Goal: Information Seeking & Learning: Check status

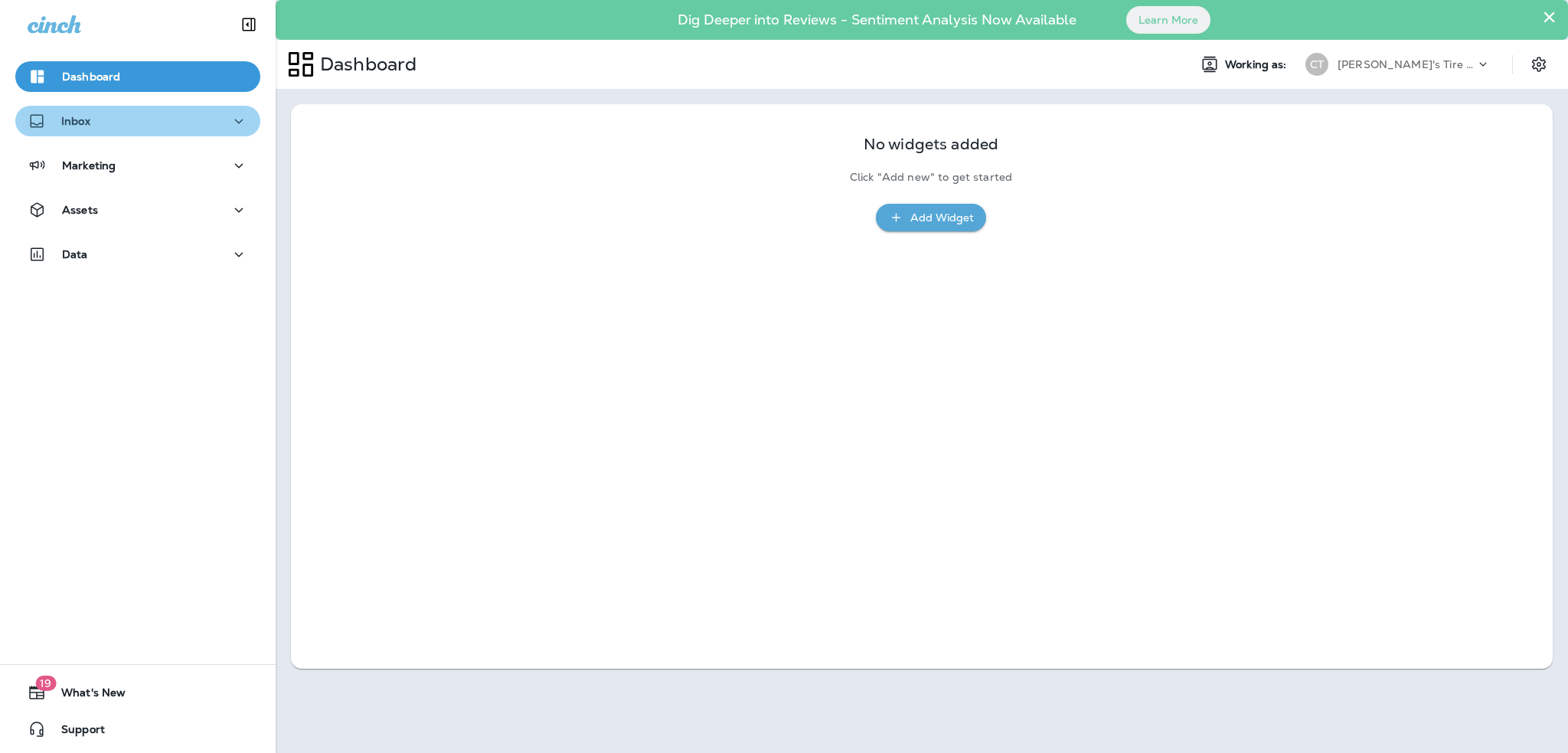
click at [229, 127] on icon "button" at bounding box center [238, 121] width 18 height 19
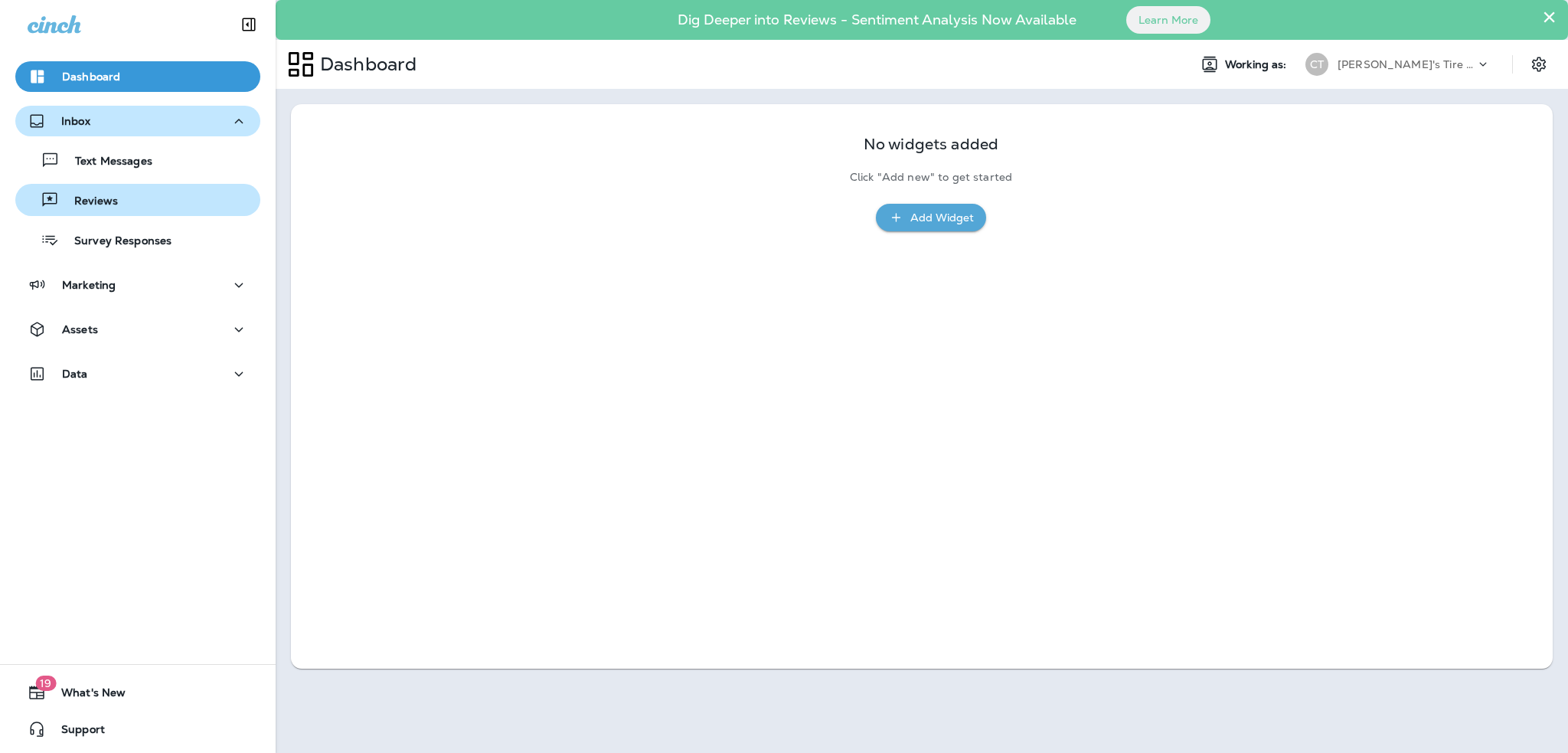
click at [101, 197] on p "Reviews" at bounding box center [88, 202] width 59 height 15
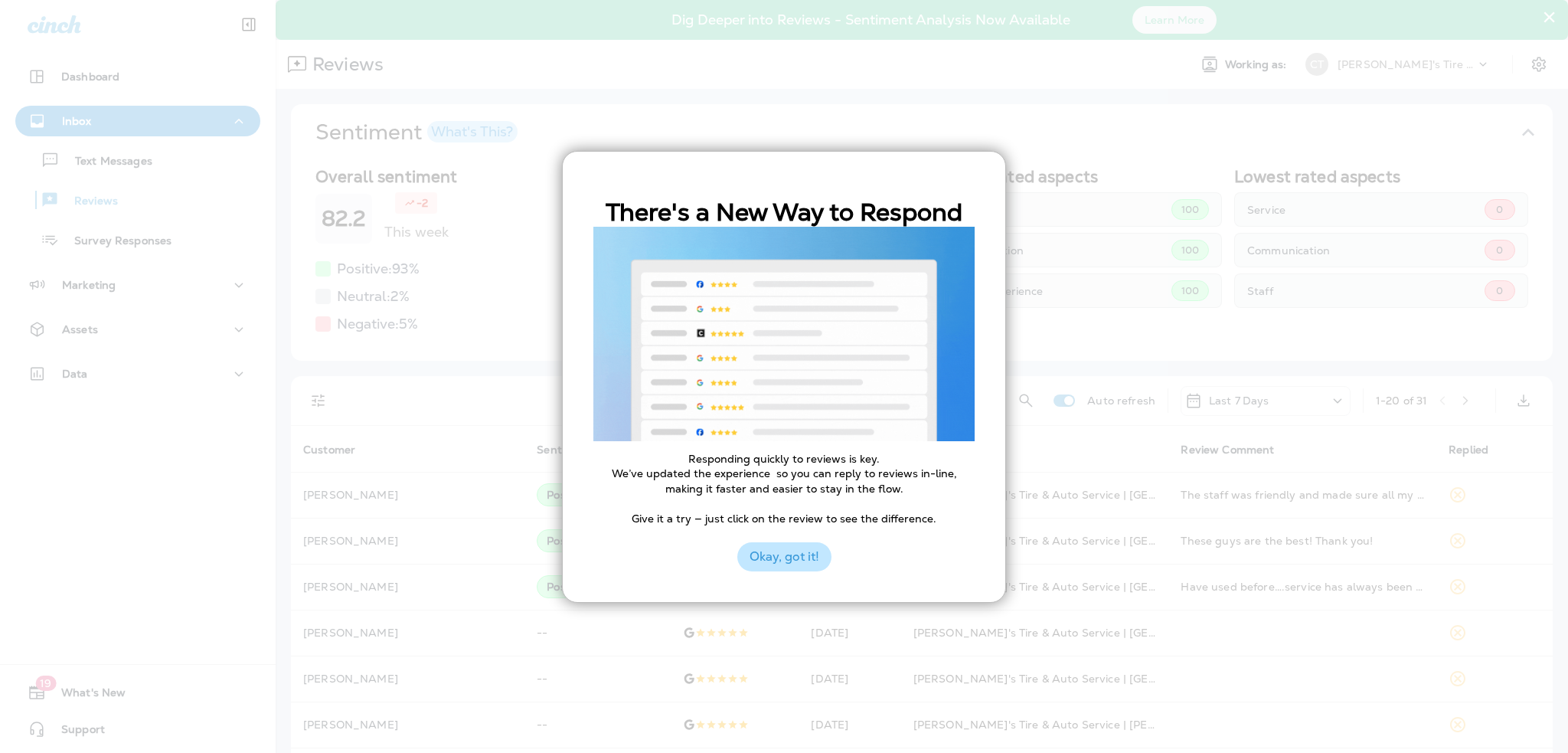
click at [798, 558] on button "Okay, got it!" at bounding box center [784, 557] width 94 height 29
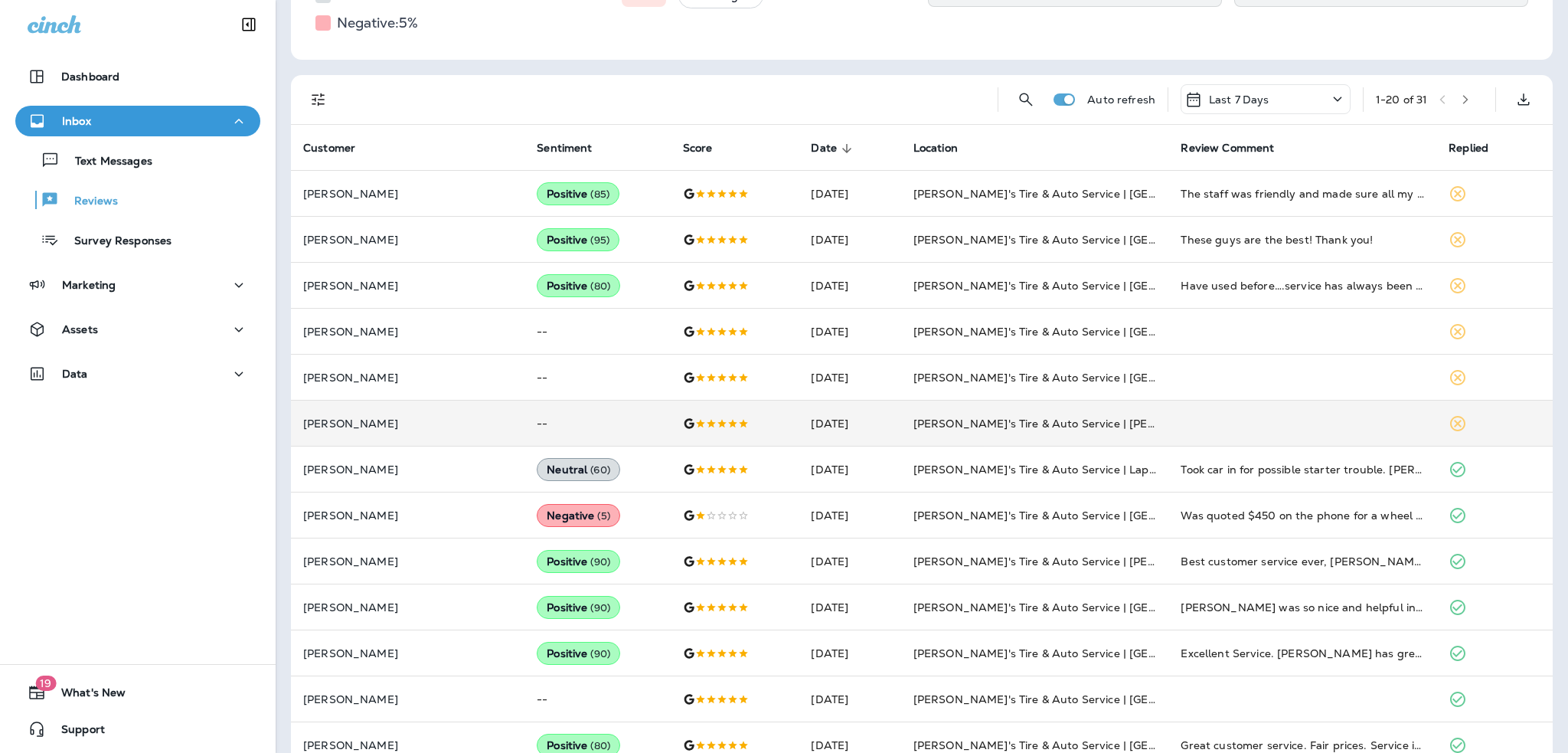
scroll to position [307, 0]
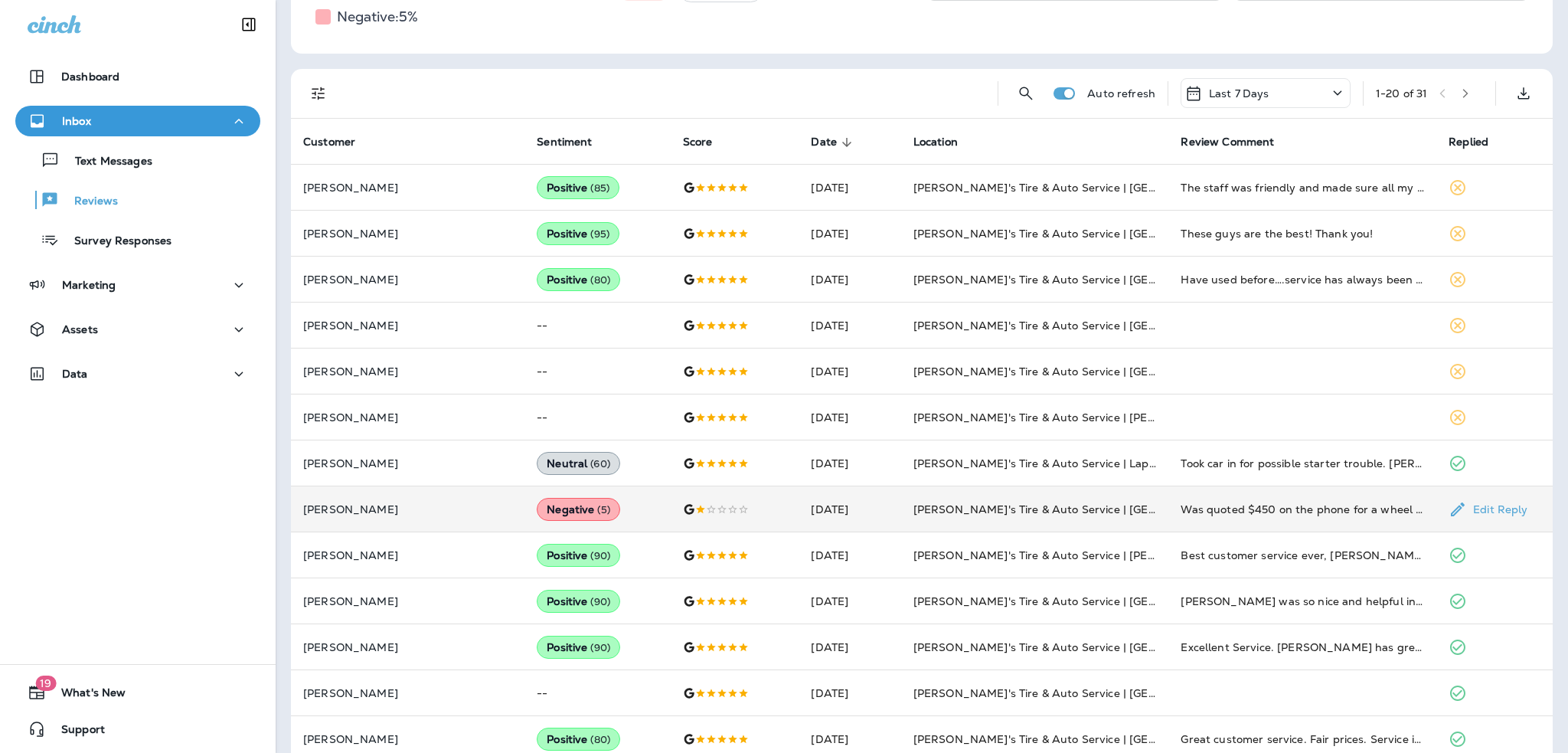
click at [582, 504] on td "Negative ( 5 )" at bounding box center [597, 509] width 146 height 46
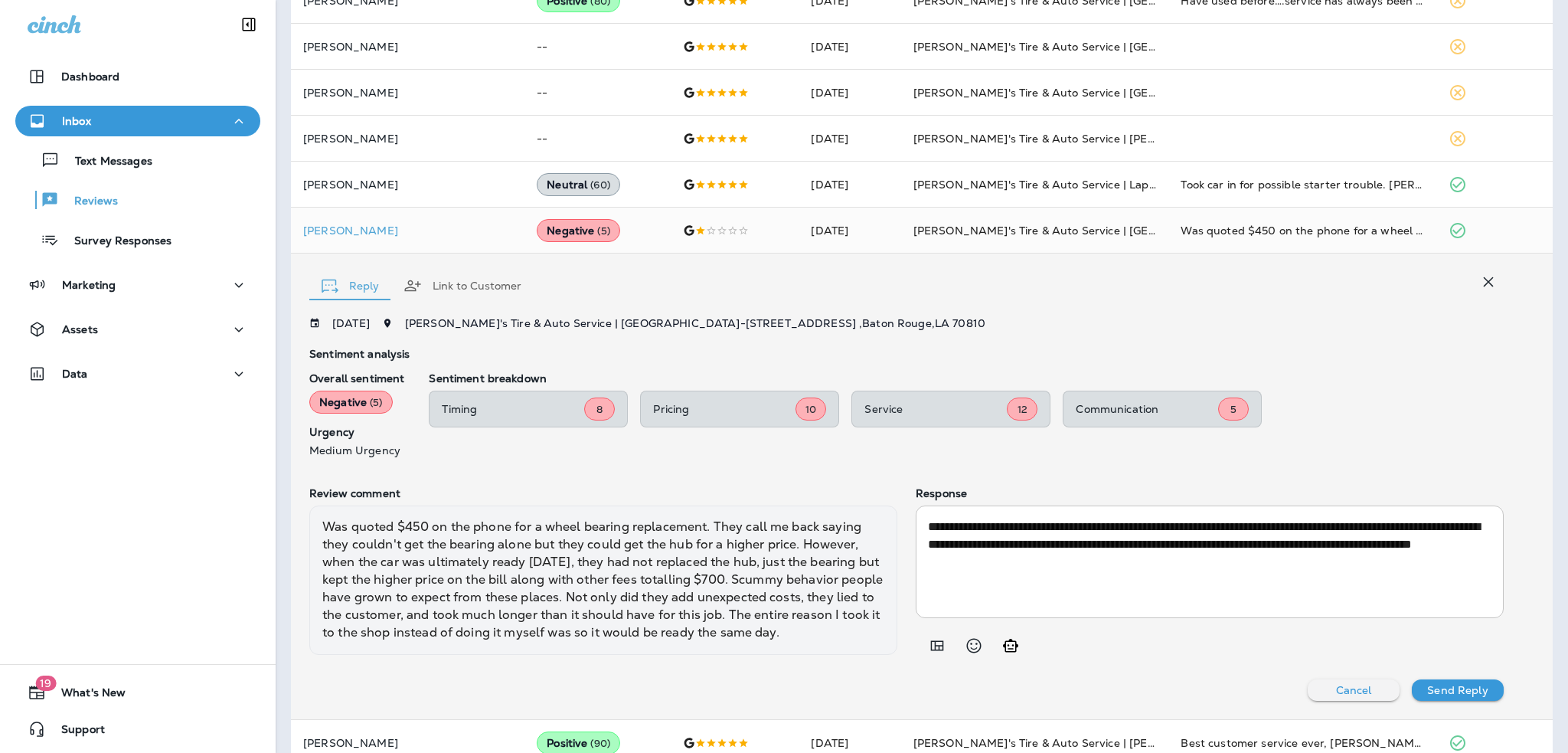
scroll to position [592, 0]
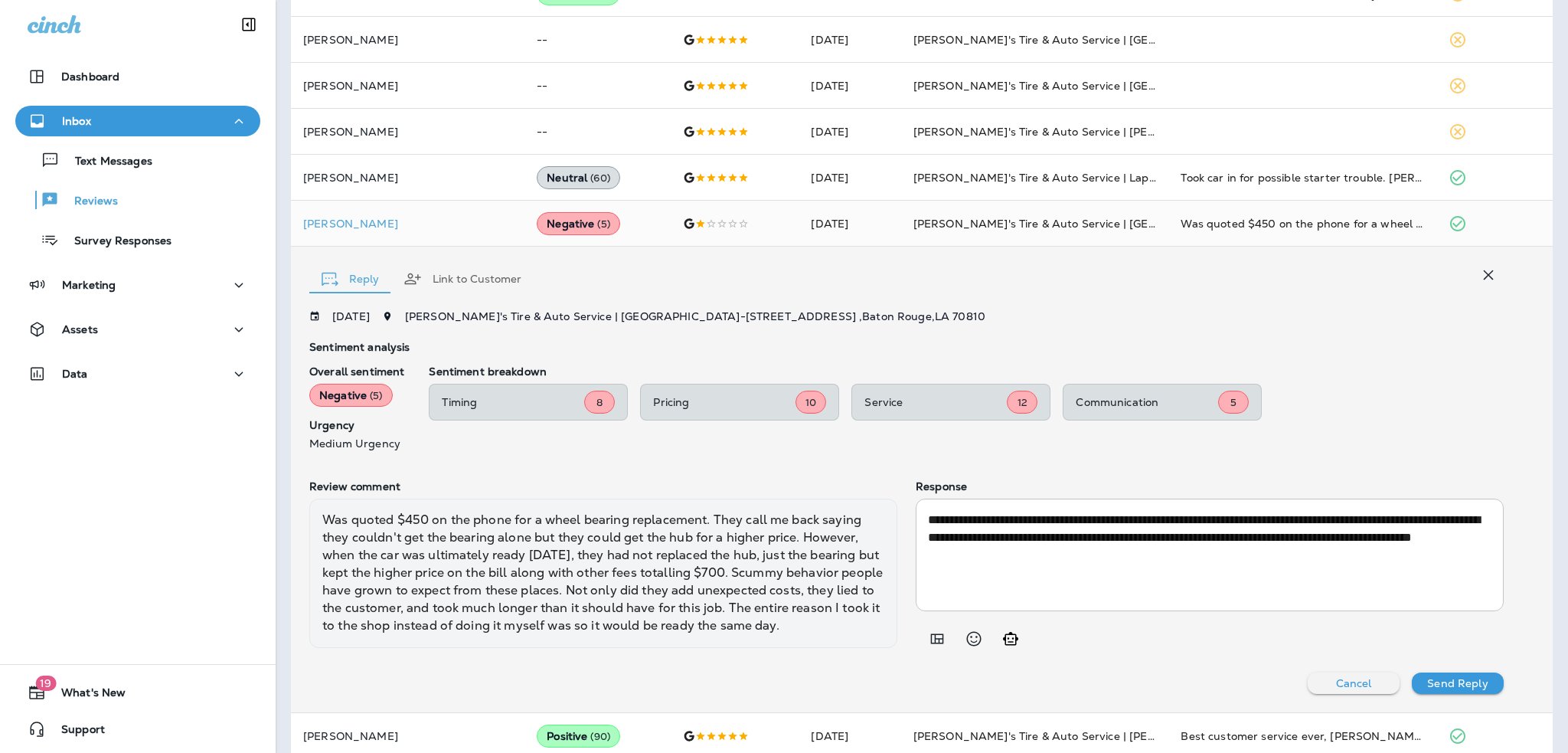
click at [470, 280] on button "Link to Customer" at bounding box center [462, 279] width 142 height 56
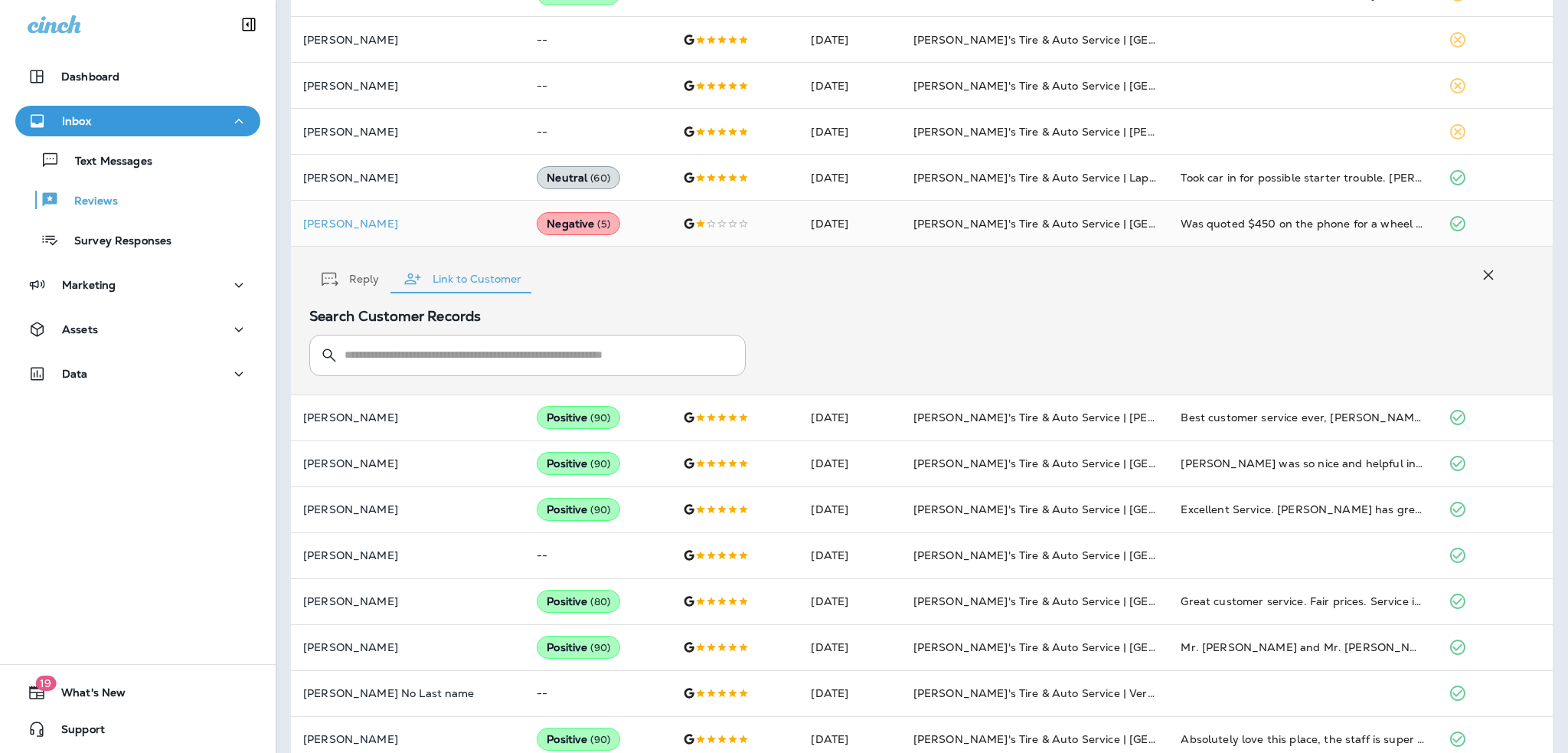
click at [328, 274] on icon "button" at bounding box center [329, 280] width 17 height 15
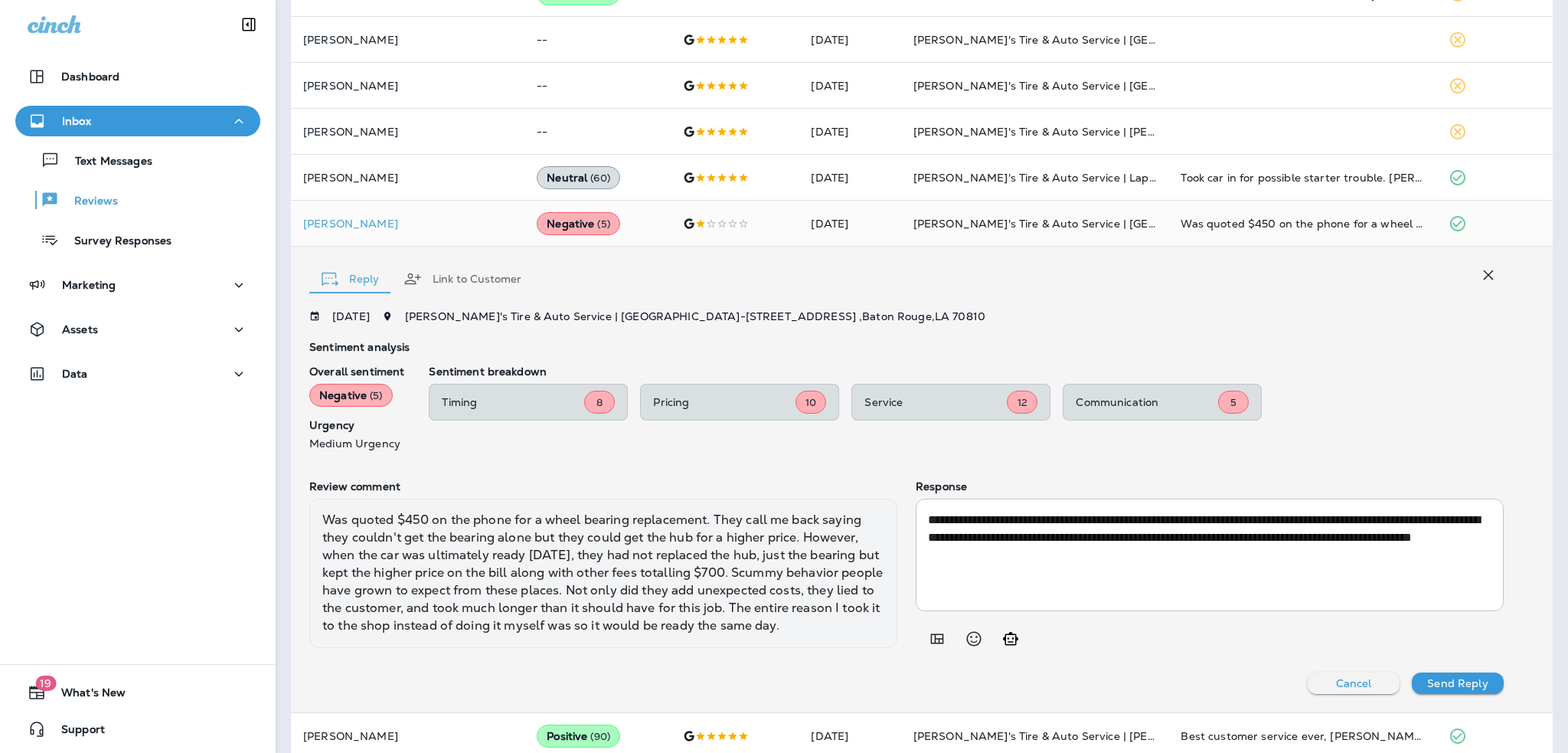
click at [1482, 278] on icon "button" at bounding box center [1488, 275] width 18 height 18
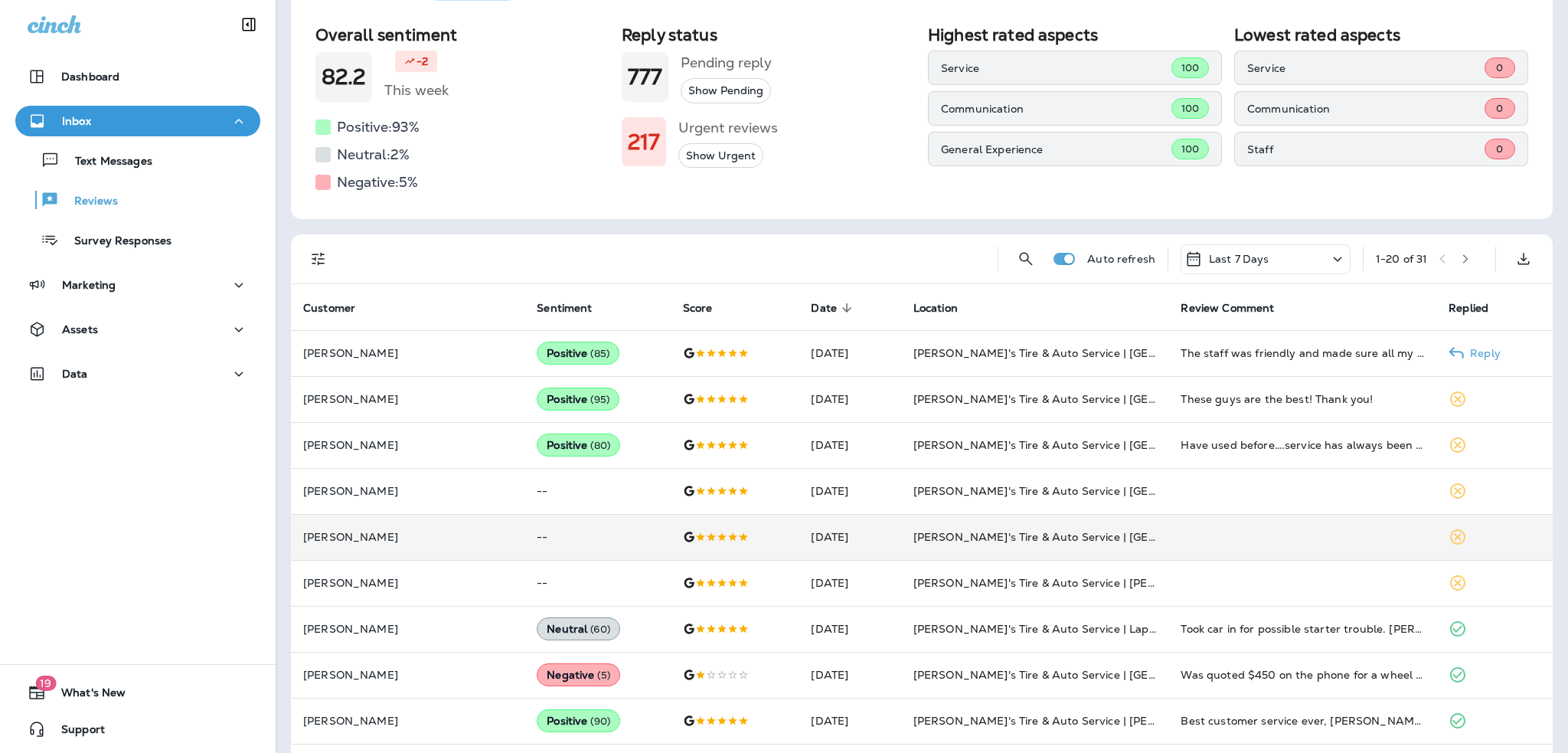
scroll to position [117, 0]
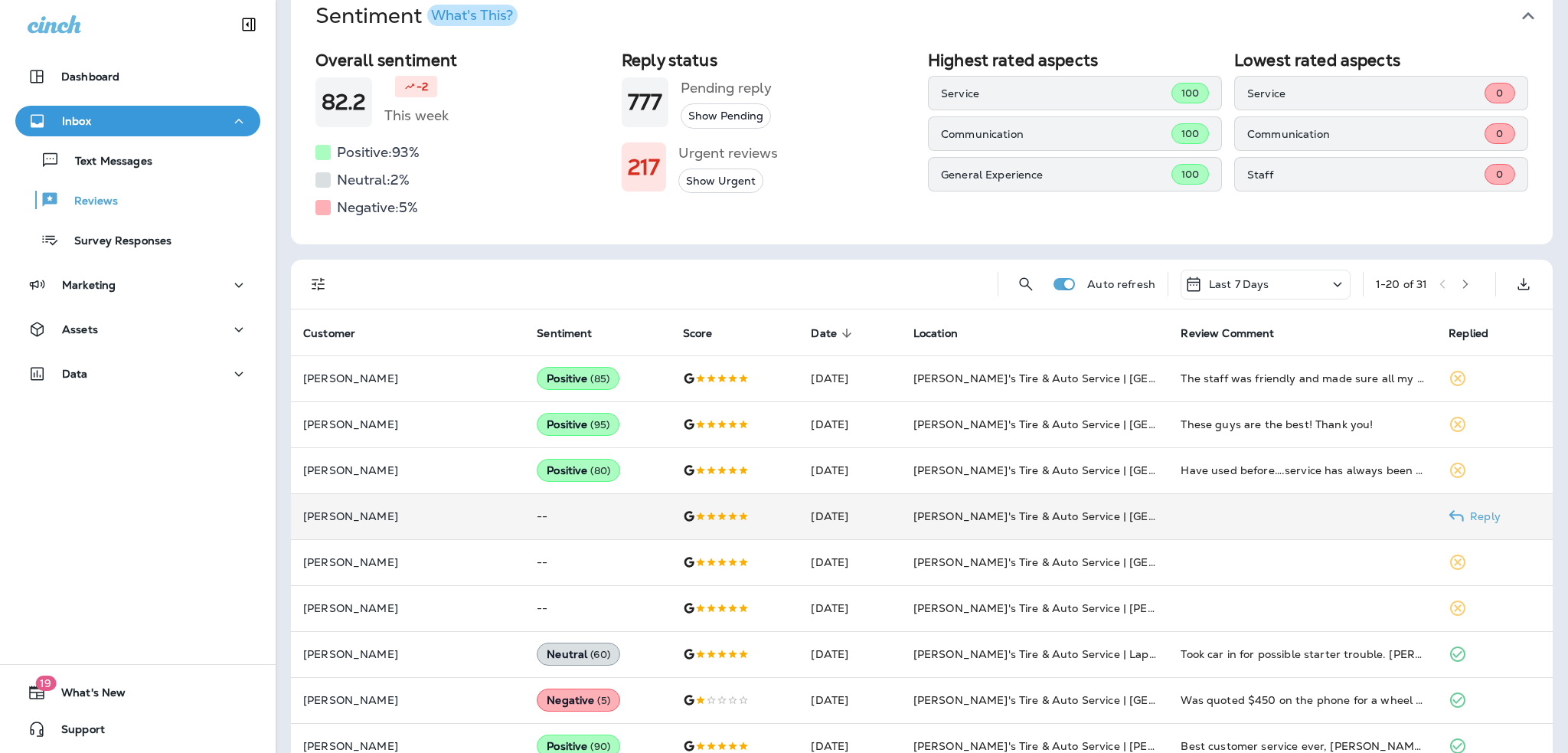
click at [582, 510] on td "--" at bounding box center [597, 516] width 146 height 46
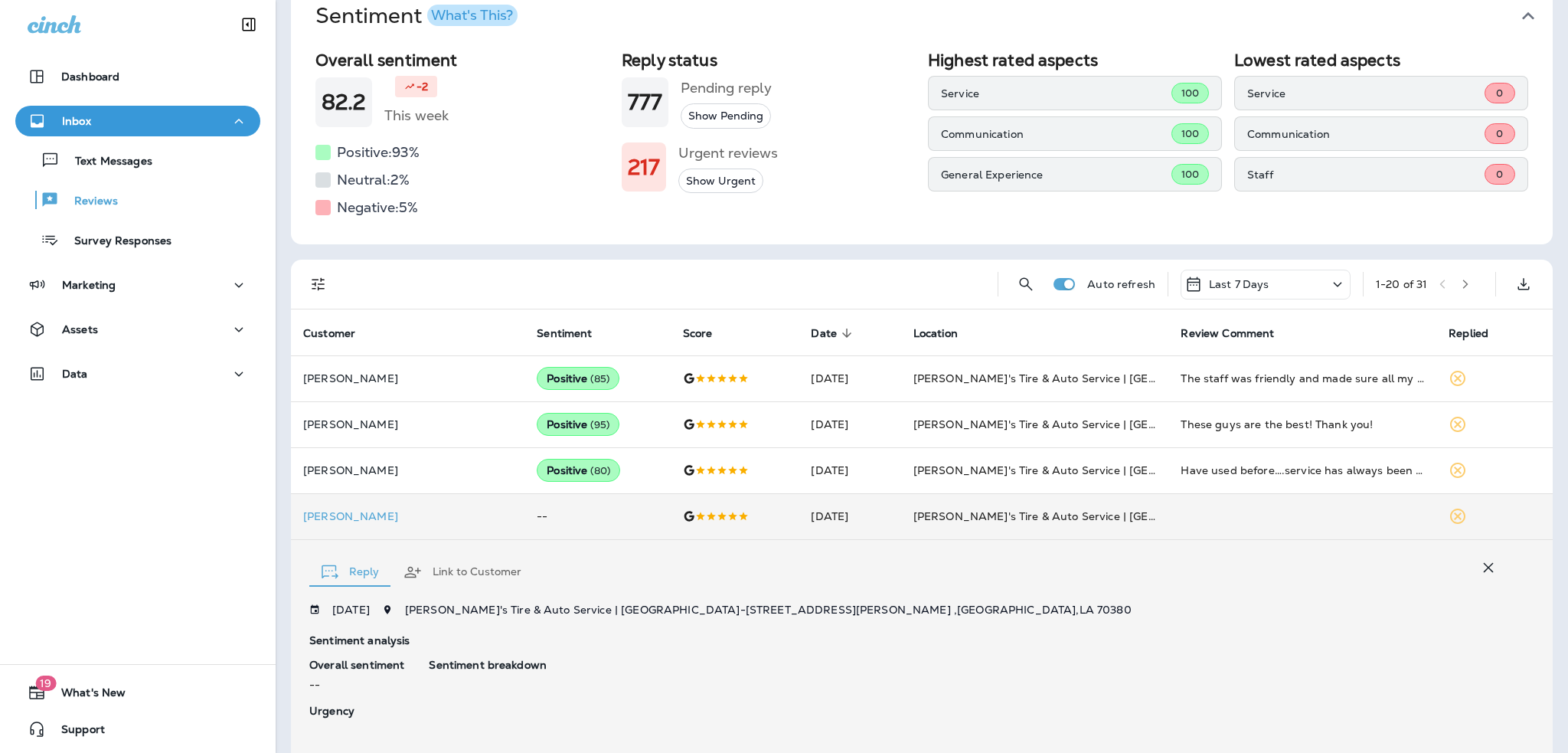
scroll to position [349, 0]
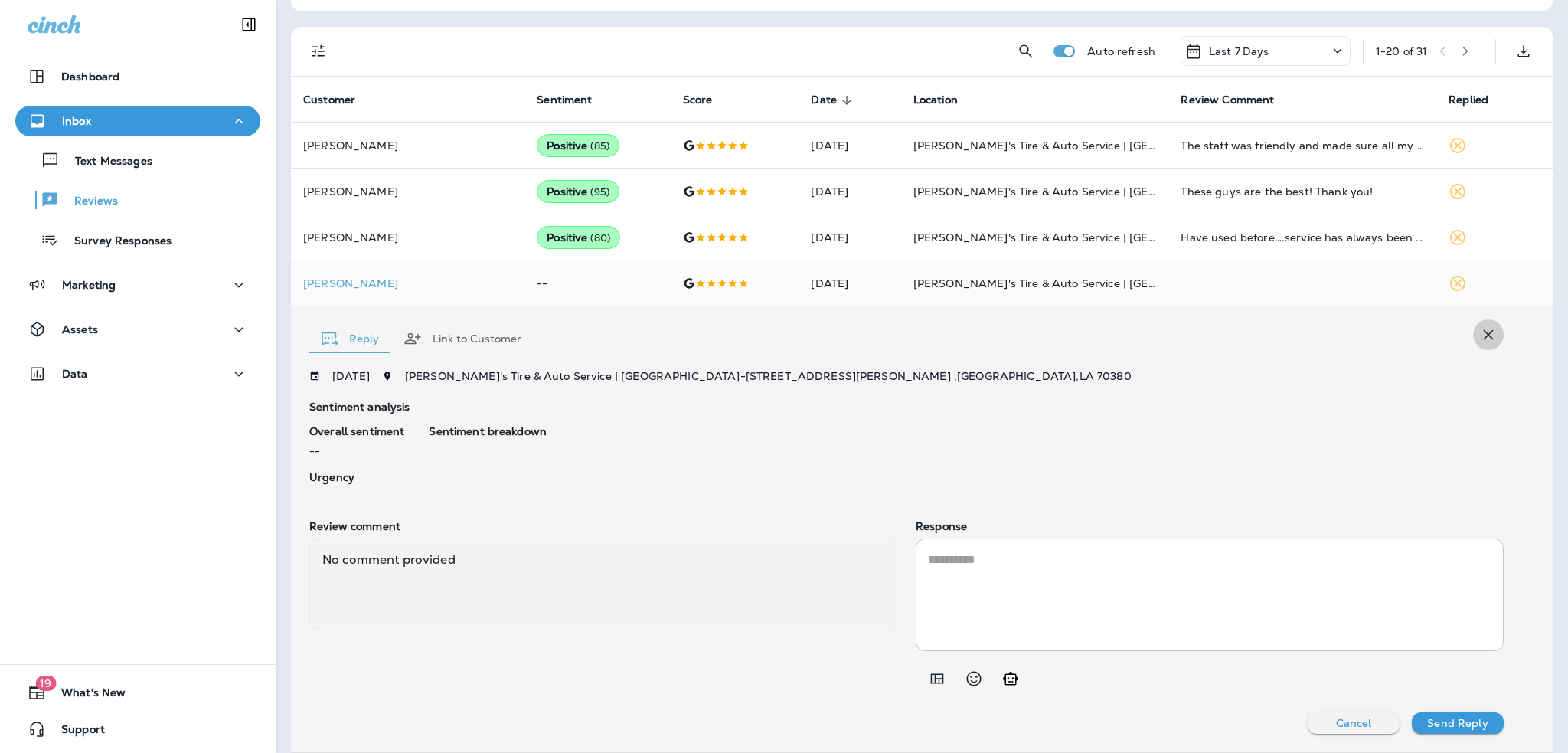
click at [1483, 335] on icon "button" at bounding box center [1488, 335] width 10 height 10
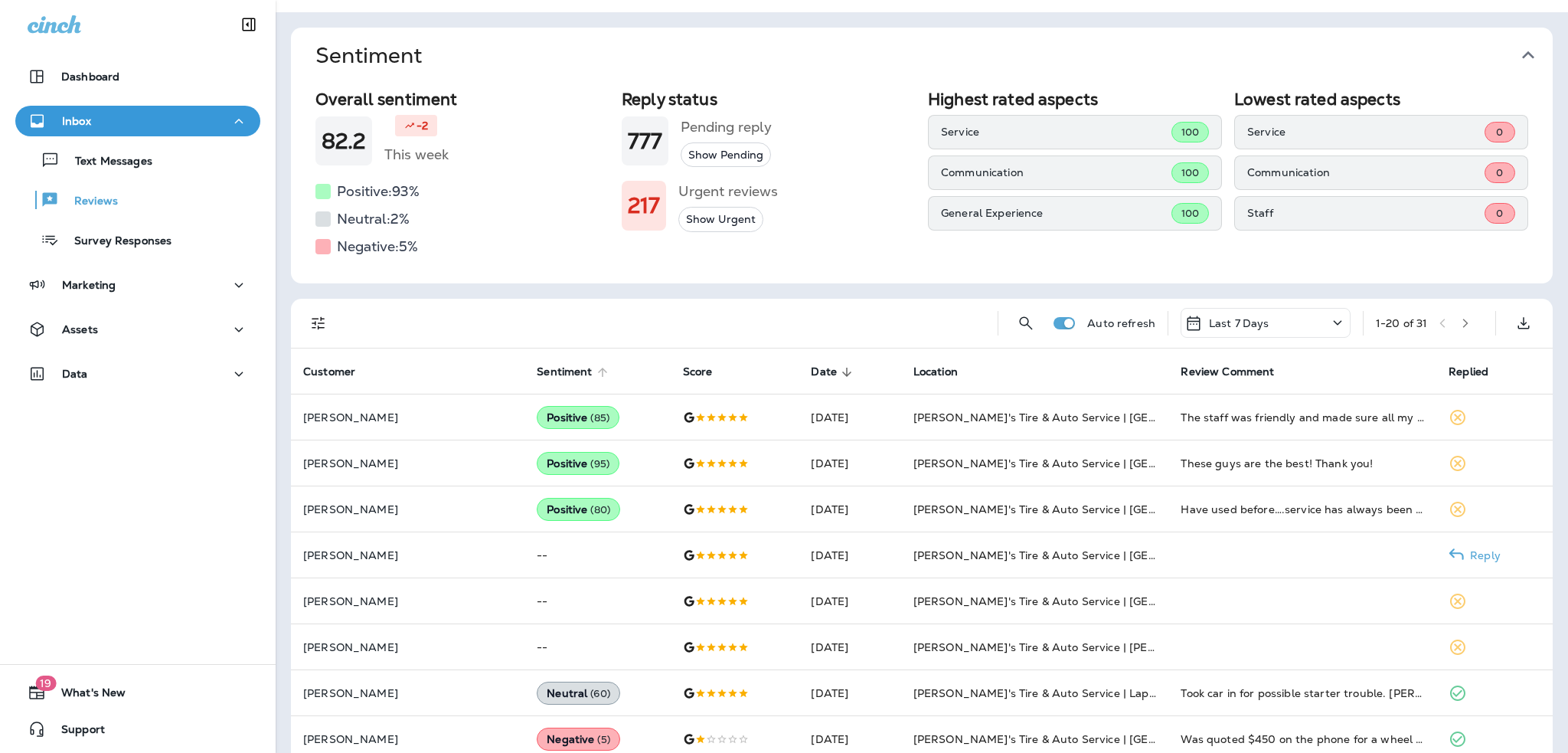
scroll to position [0, 0]
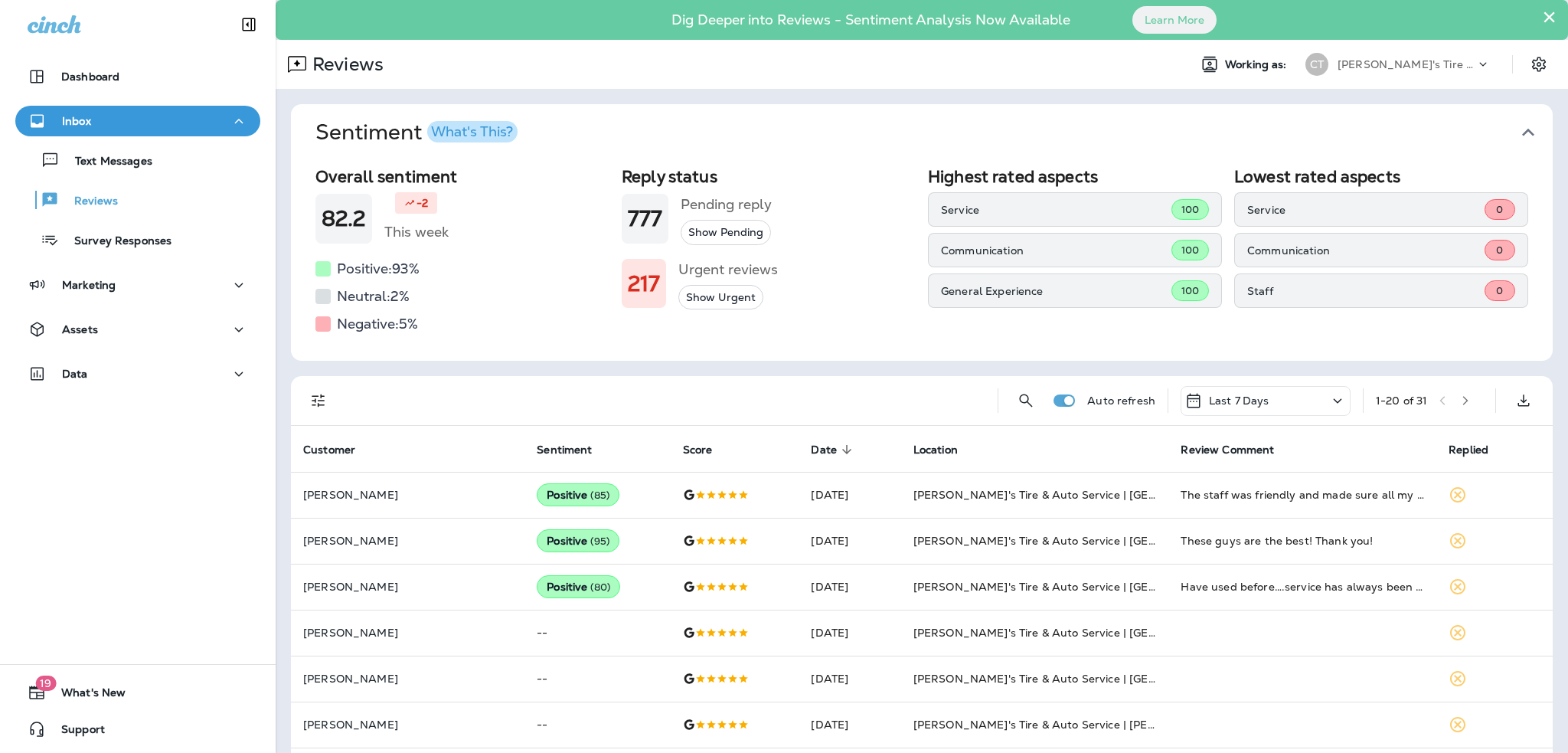
click at [1475, 57] on icon at bounding box center [1482, 64] width 15 height 15
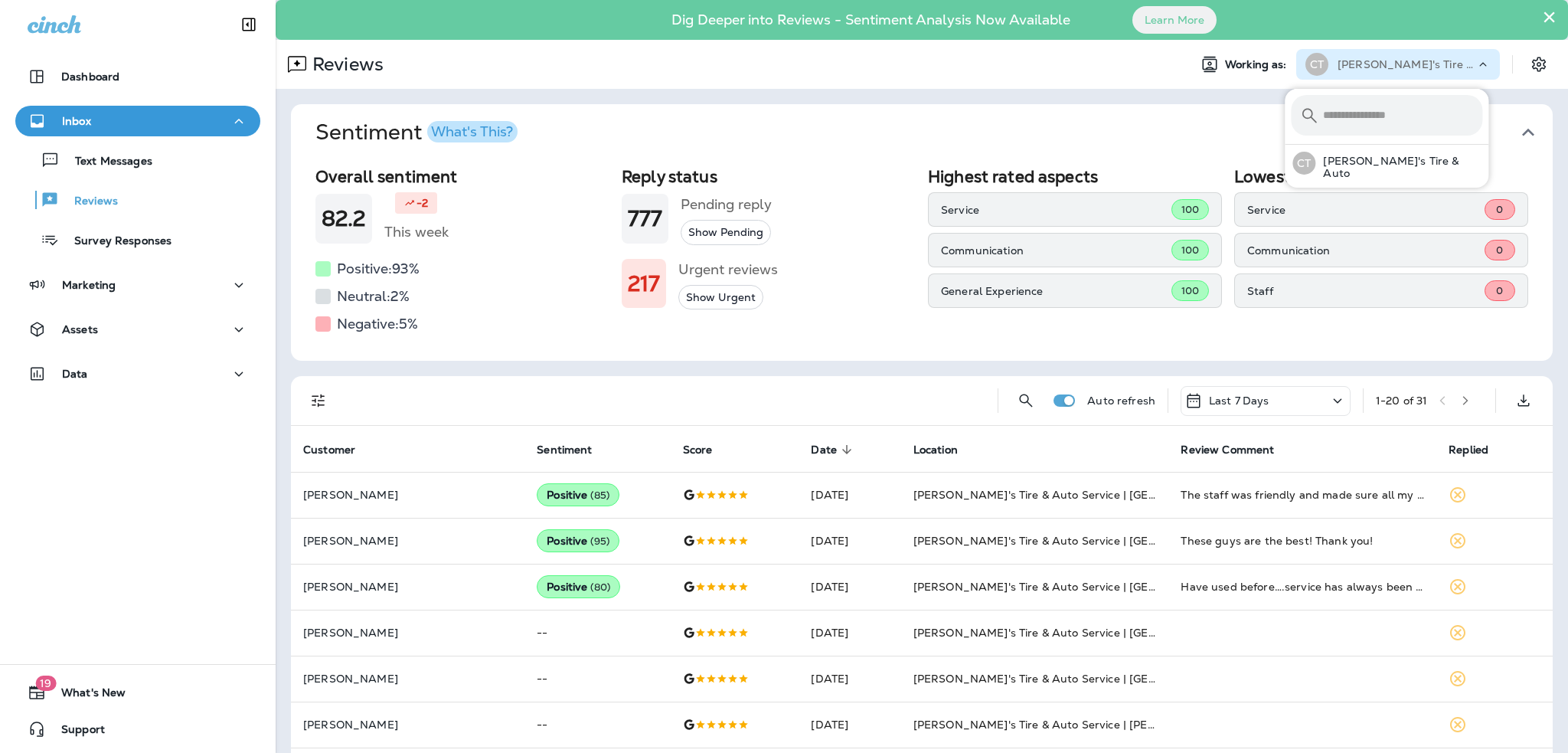
click at [1475, 60] on icon at bounding box center [1482, 64] width 15 height 15
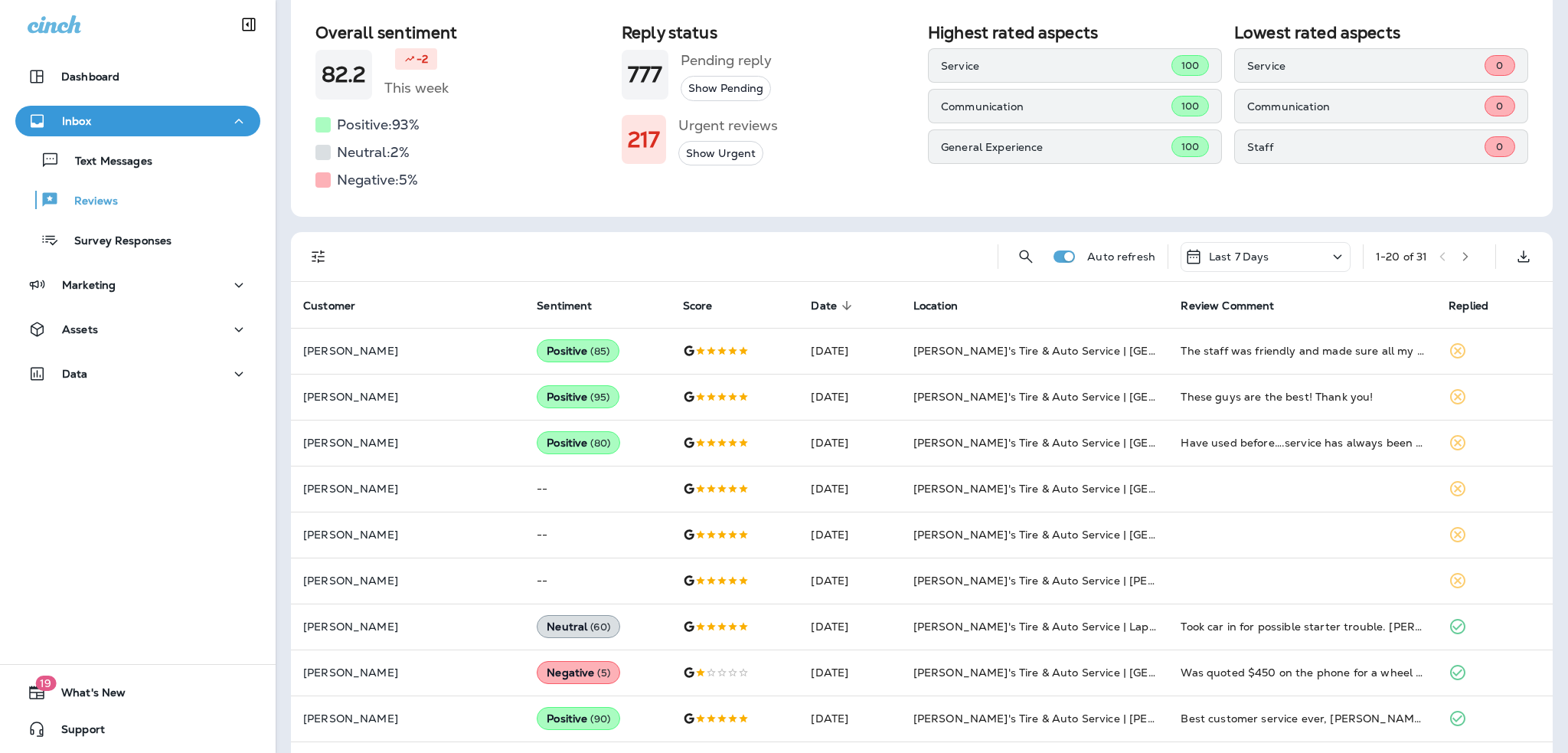
scroll to position [153, 0]
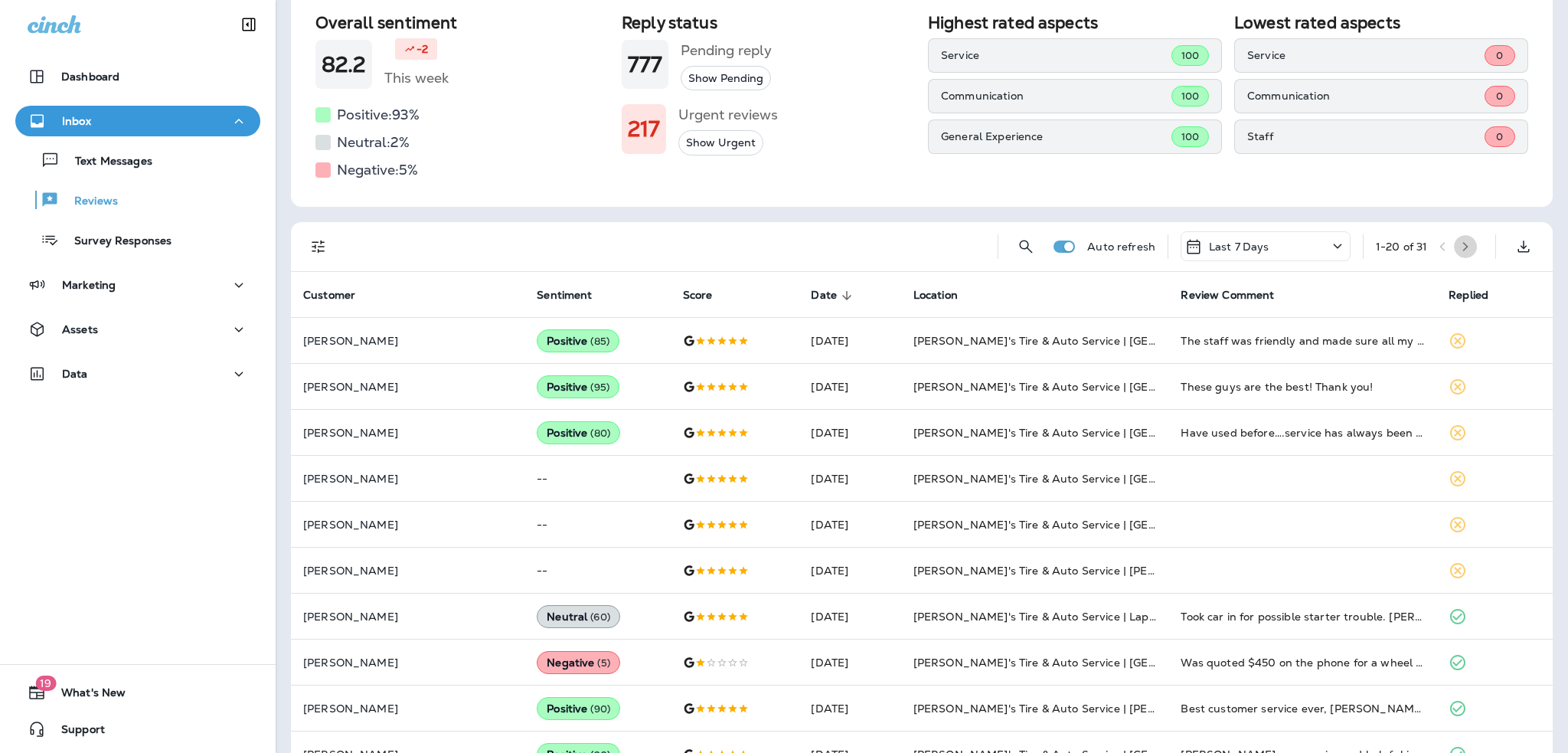
click at [1463, 249] on icon "button" at bounding box center [1466, 247] width 5 height 9
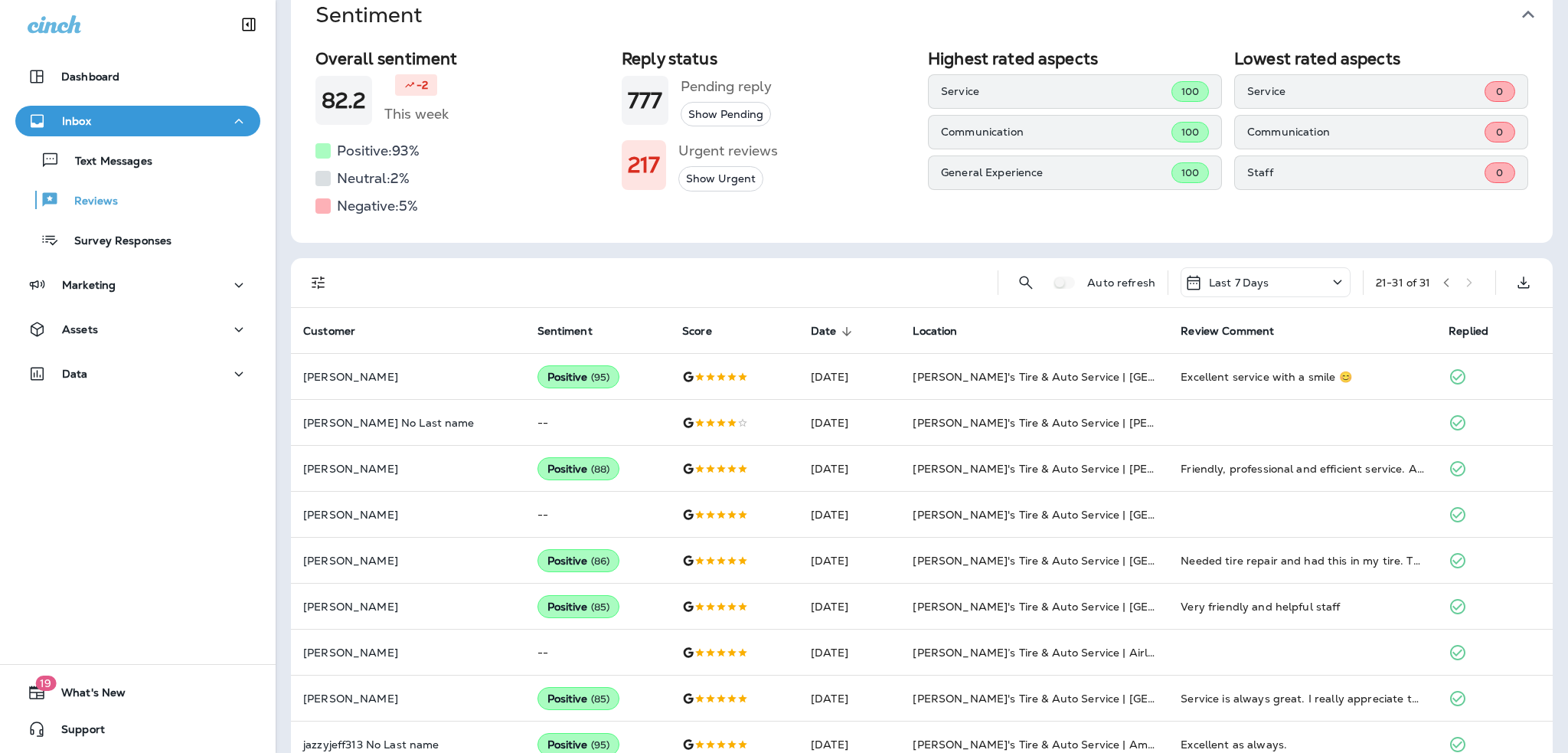
scroll to position [0, 0]
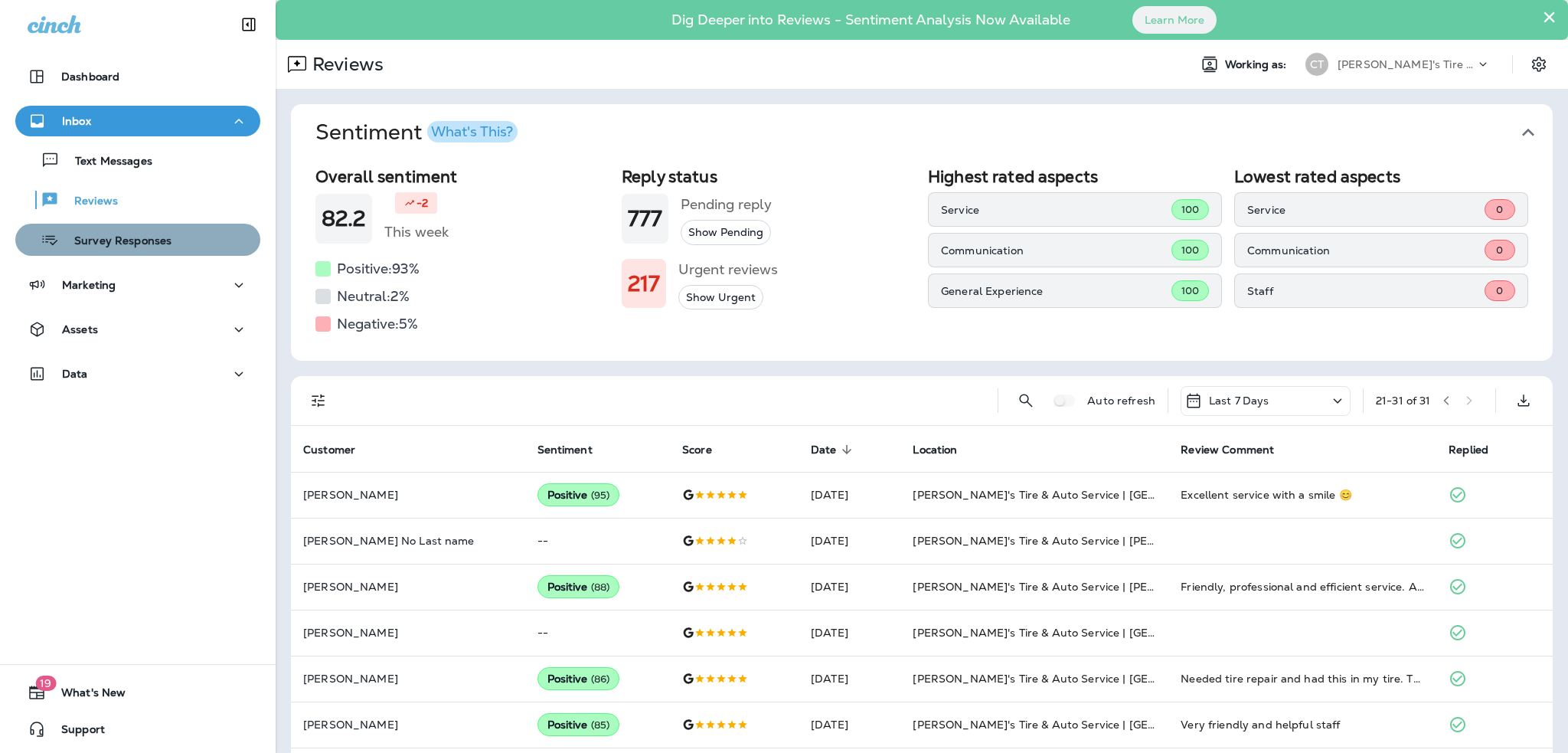
click at [145, 244] on p "Survey Responses" at bounding box center [116, 241] width 113 height 15
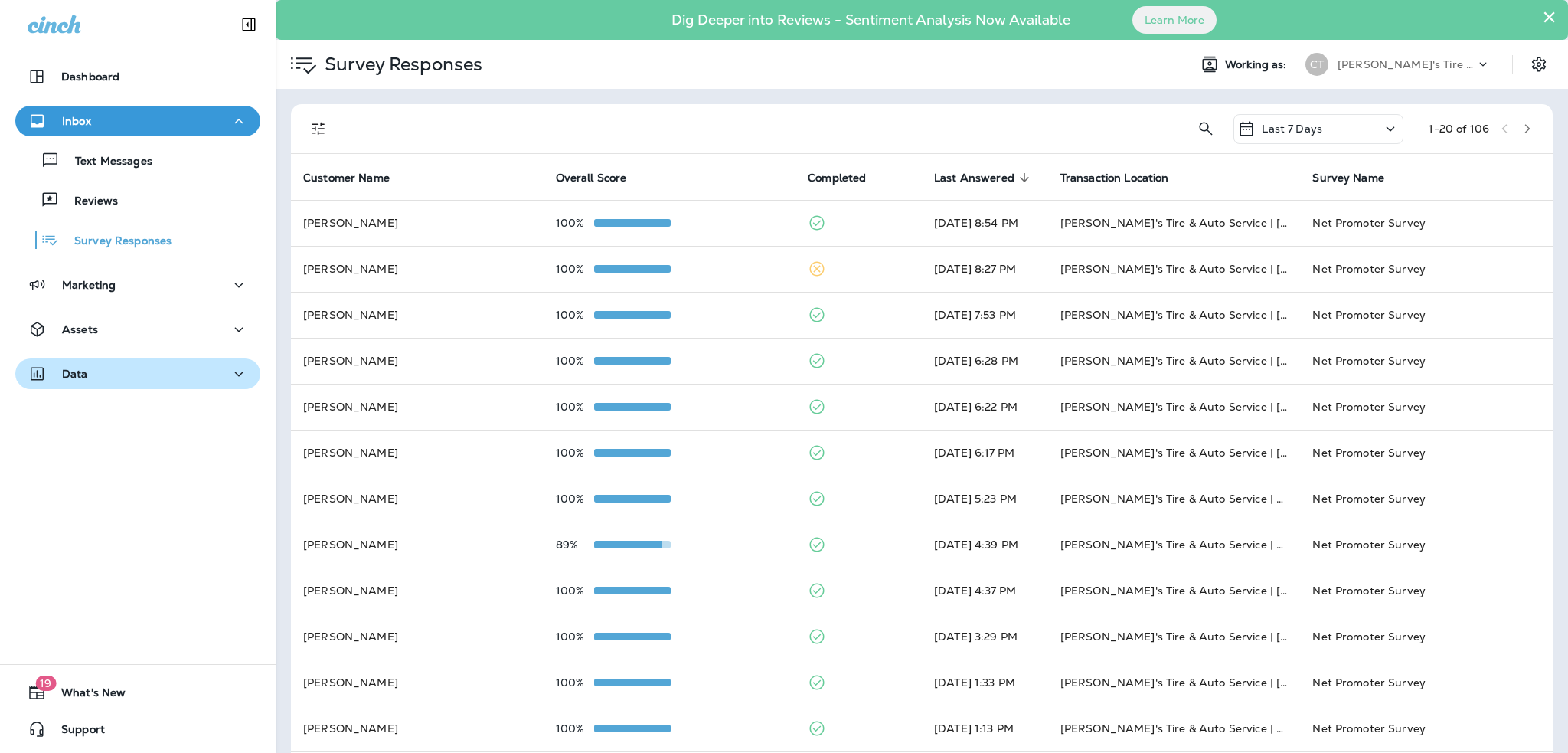
click at [200, 377] on div "Data" at bounding box center [137, 373] width 220 height 19
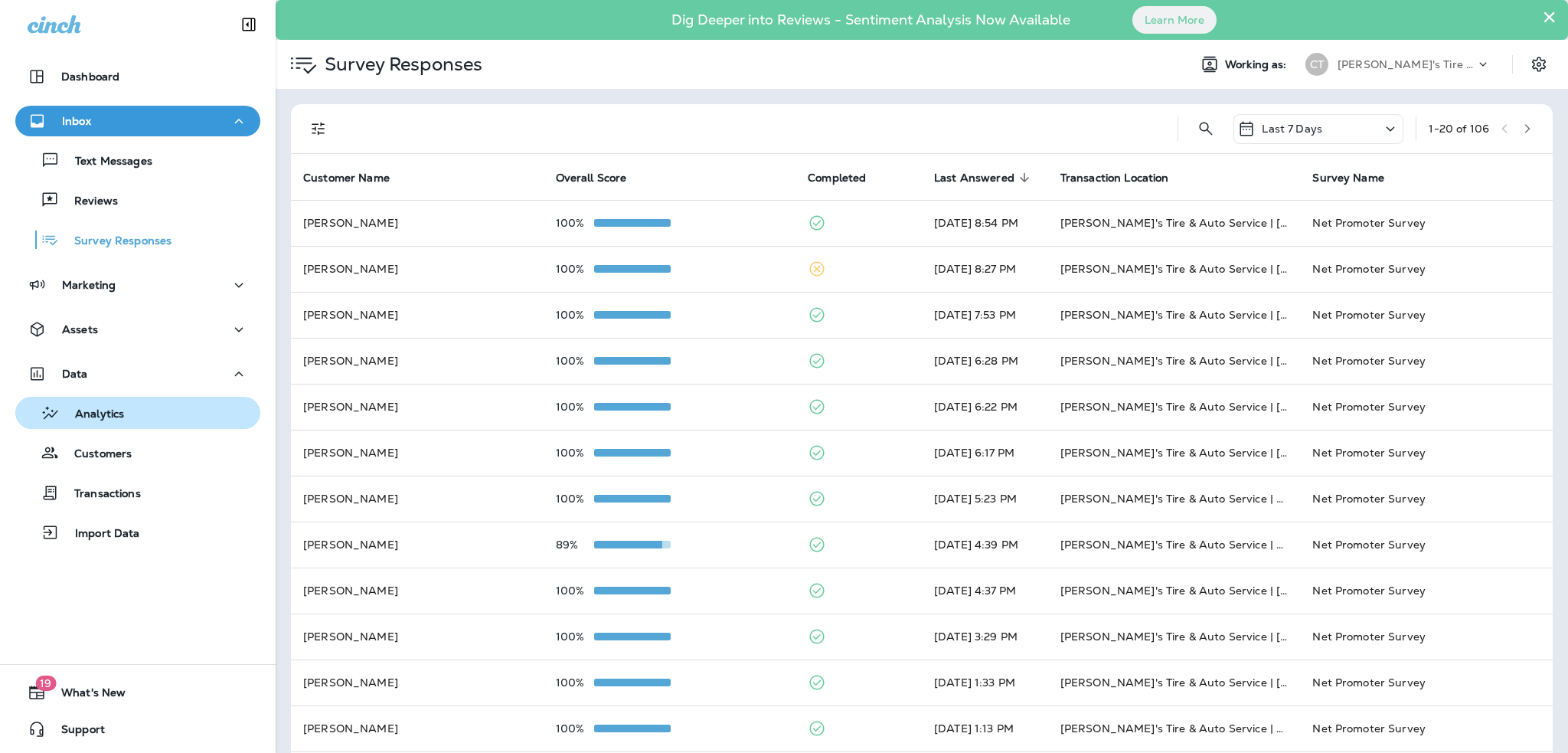
click at [110, 418] on p "Analytics" at bounding box center [92, 415] width 65 height 15
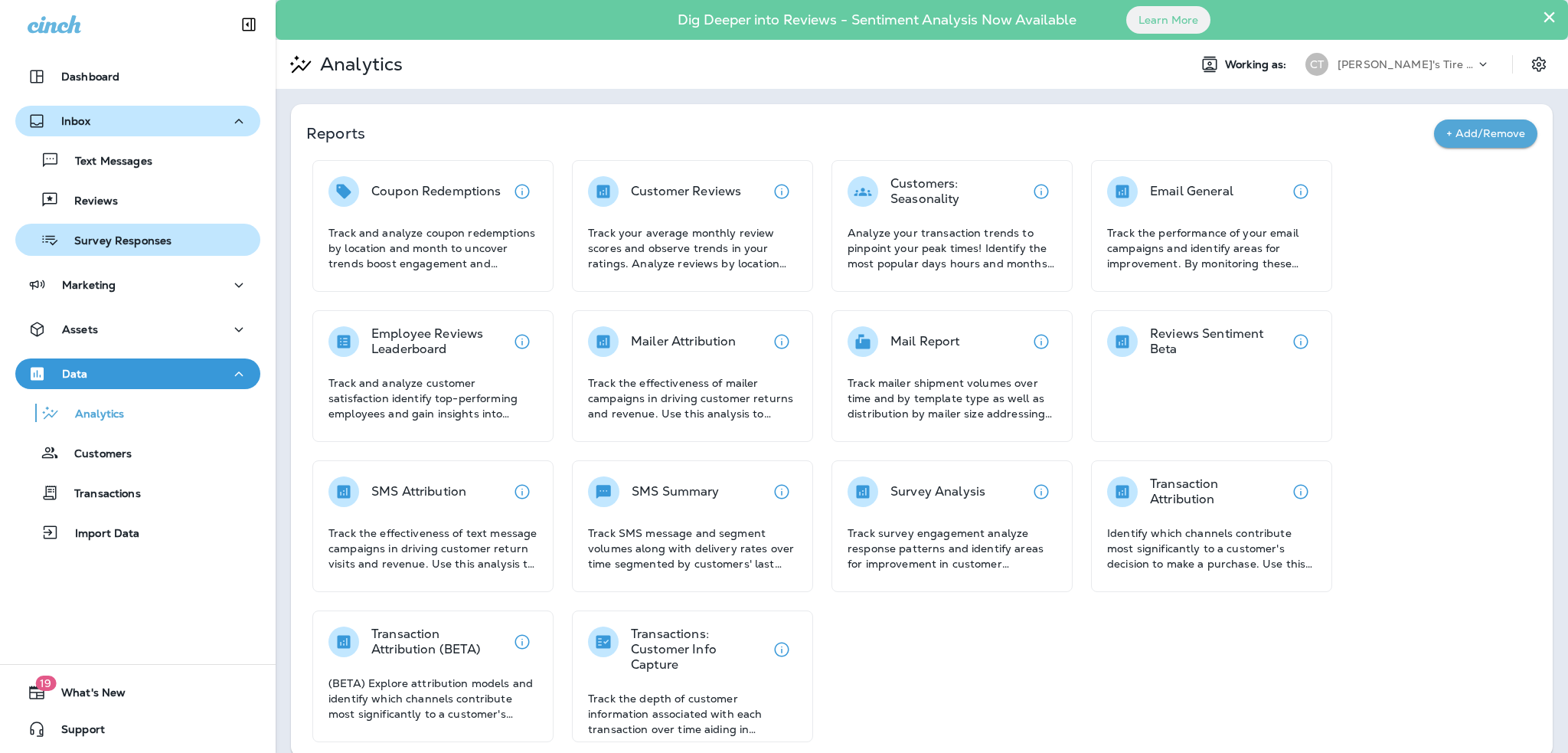
click at [127, 233] on div "Survey Responses" at bounding box center [96, 239] width 150 height 23
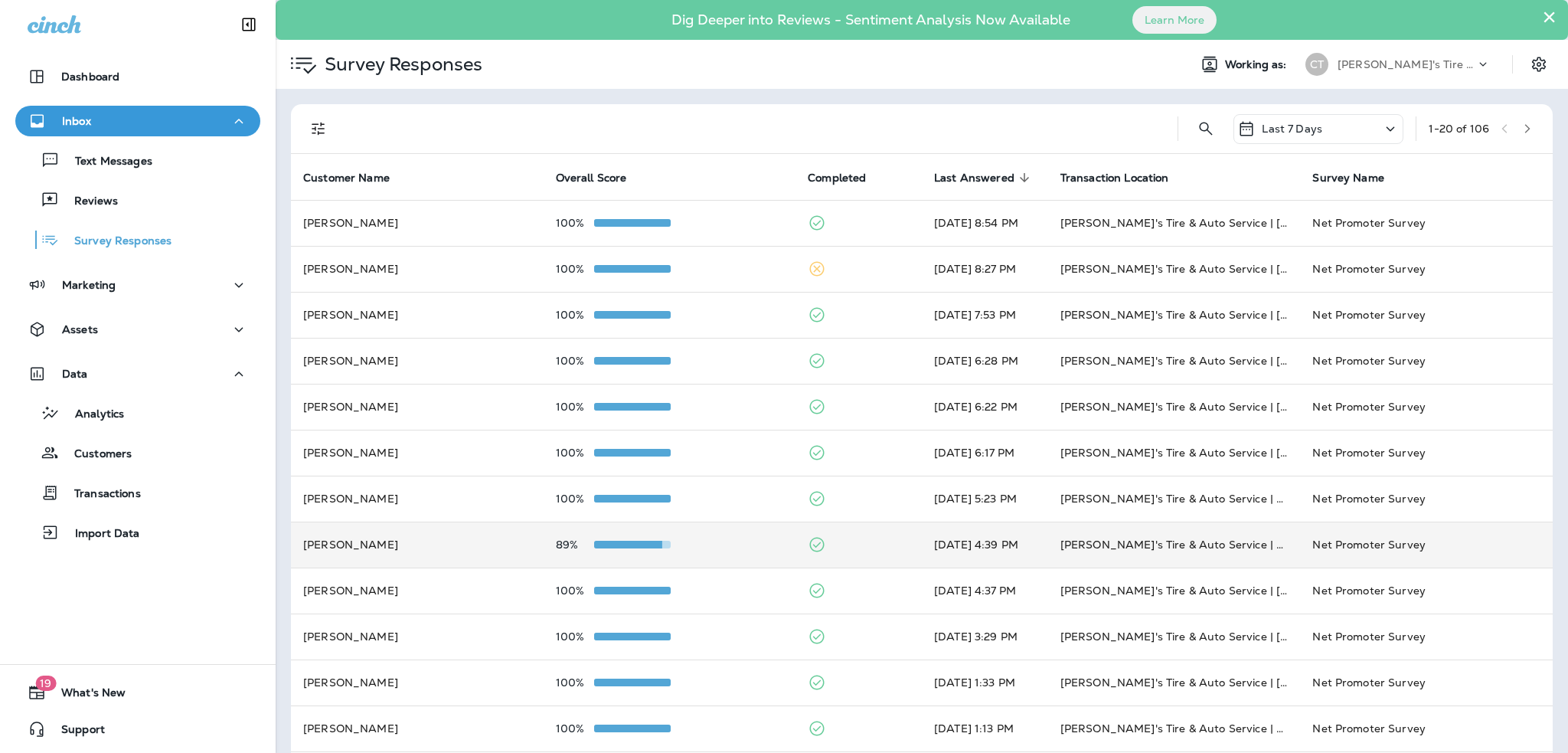
click at [460, 540] on td "[PERSON_NAME]" at bounding box center [418, 544] width 253 height 46
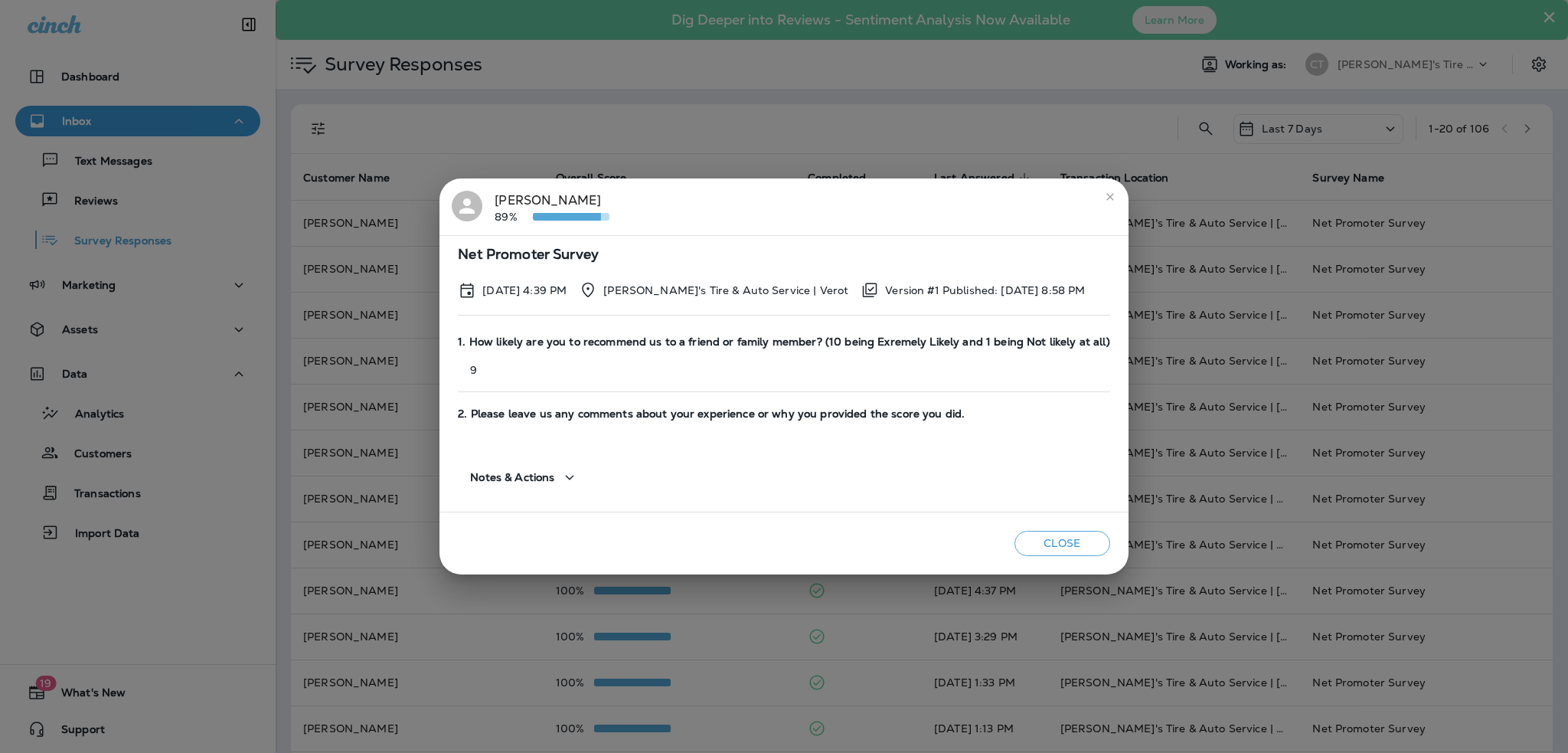
click at [1054, 549] on button "Close" at bounding box center [1062, 544] width 96 height 25
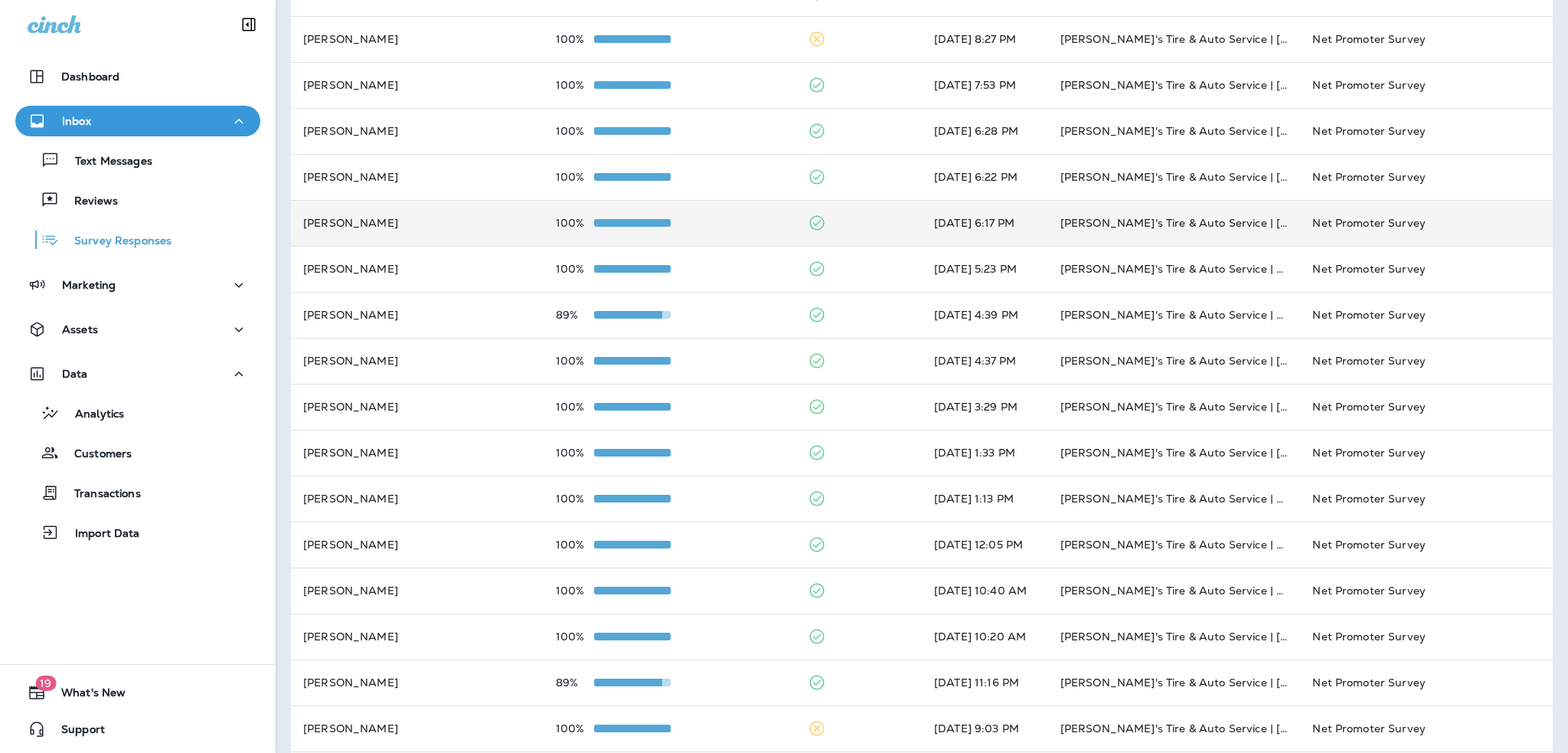
scroll to position [382, 0]
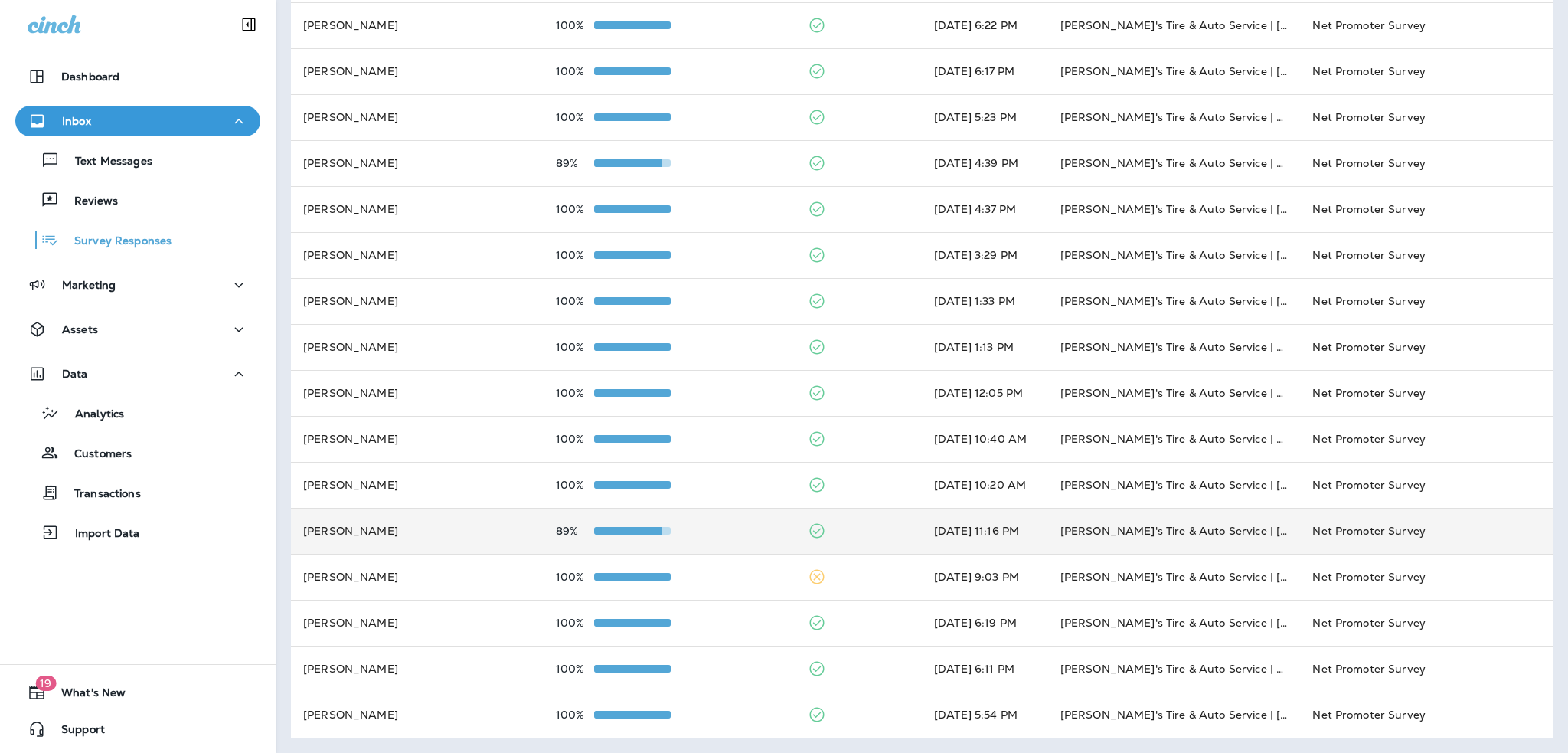
click at [723, 535] on div "89%" at bounding box center [670, 530] width 228 height 12
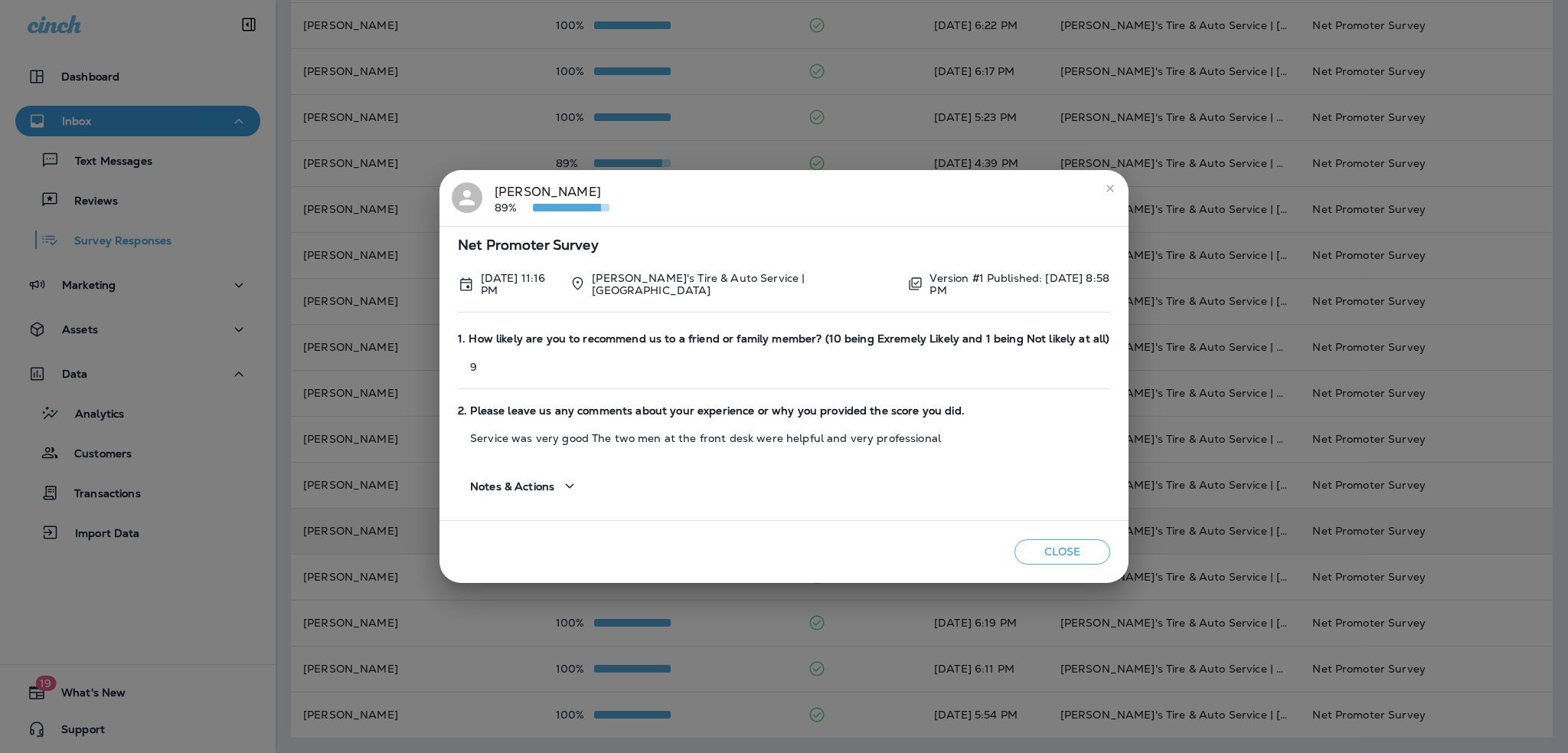
click at [1076, 549] on button "Close" at bounding box center [1062, 552] width 96 height 25
